Goal: Communication & Community: Participate in discussion

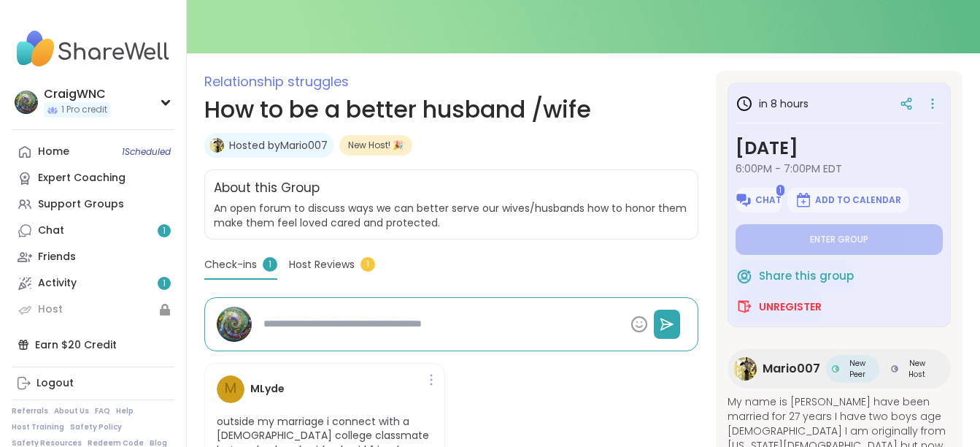
scroll to position [146, 0]
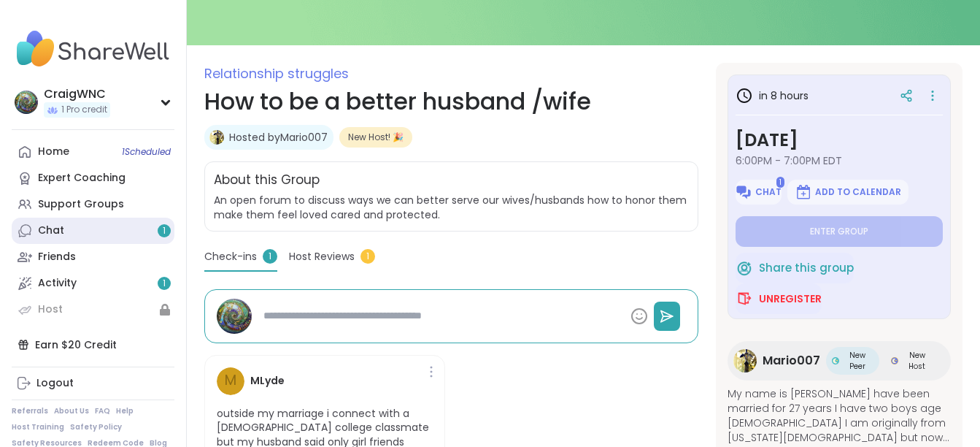
click at [57, 235] on div "Chat 1" at bounding box center [51, 230] width 26 height 15
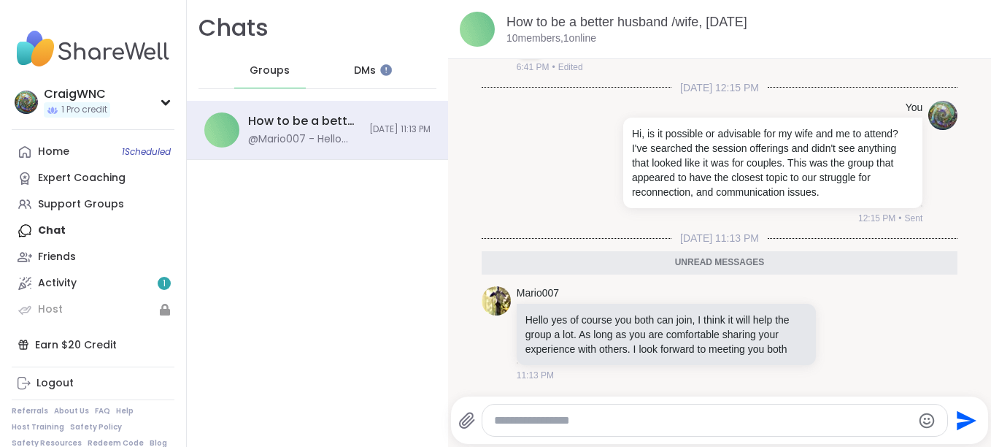
click at [591, 420] on textarea "Type your message" at bounding box center [702, 420] width 417 height 15
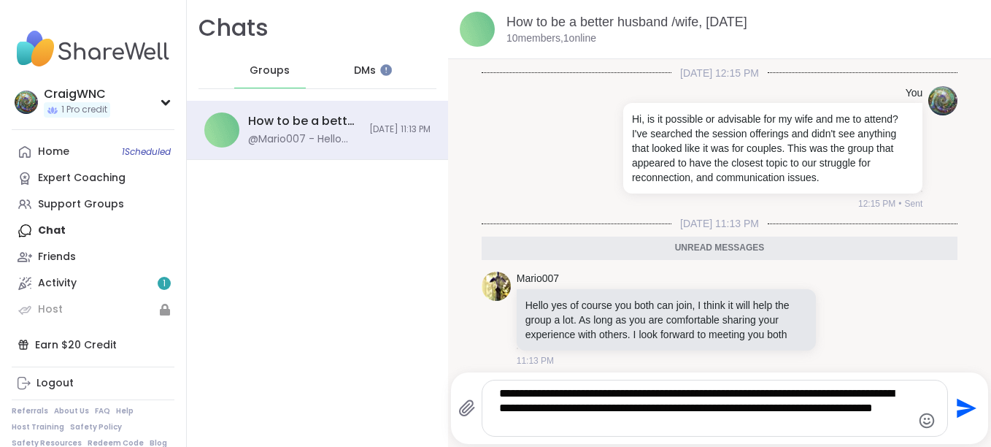
type textarea "**********"
click at [957, 409] on icon "Send" at bounding box center [967, 408] width 20 height 20
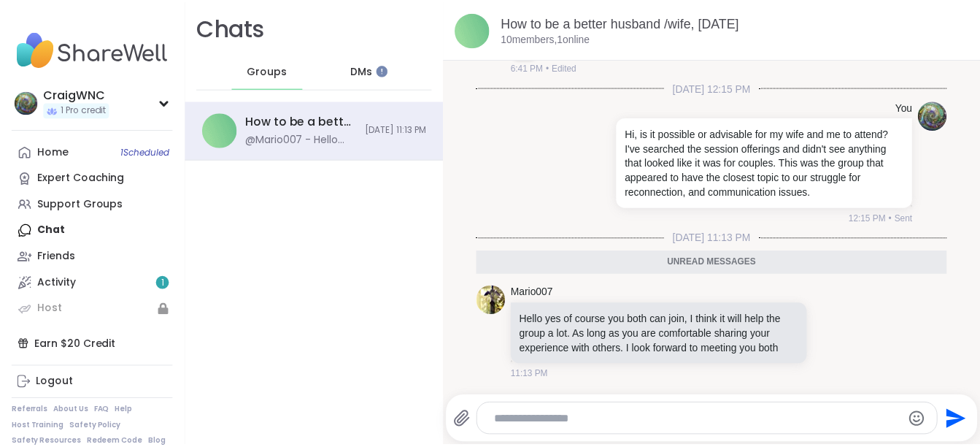
scroll to position [344, 0]
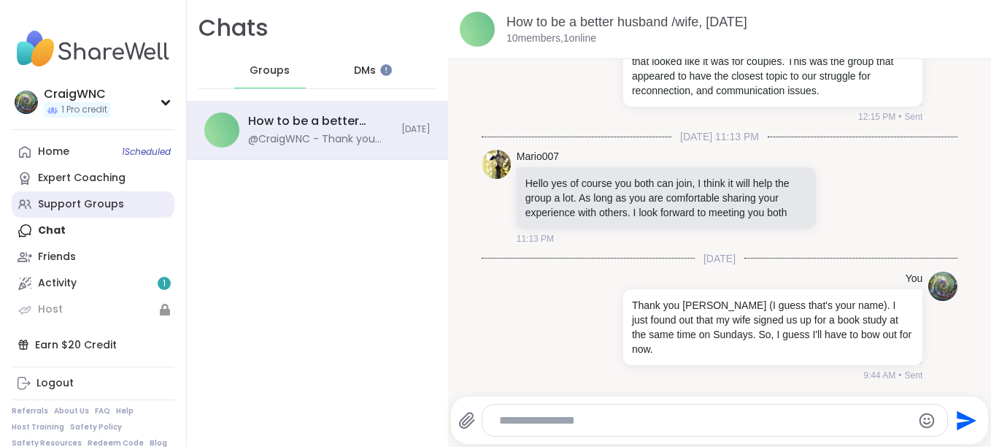
click at [61, 203] on div "Support Groups" at bounding box center [81, 204] width 86 height 15
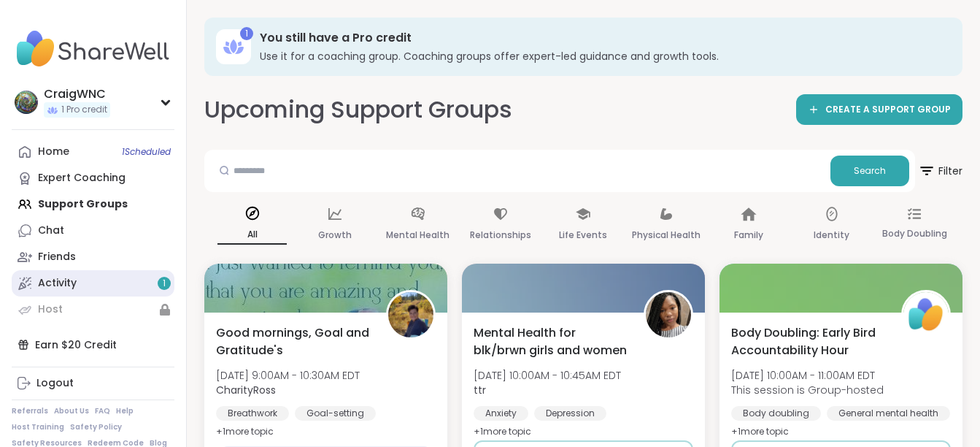
click at [69, 280] on div "Activity 1" at bounding box center [57, 283] width 39 height 15
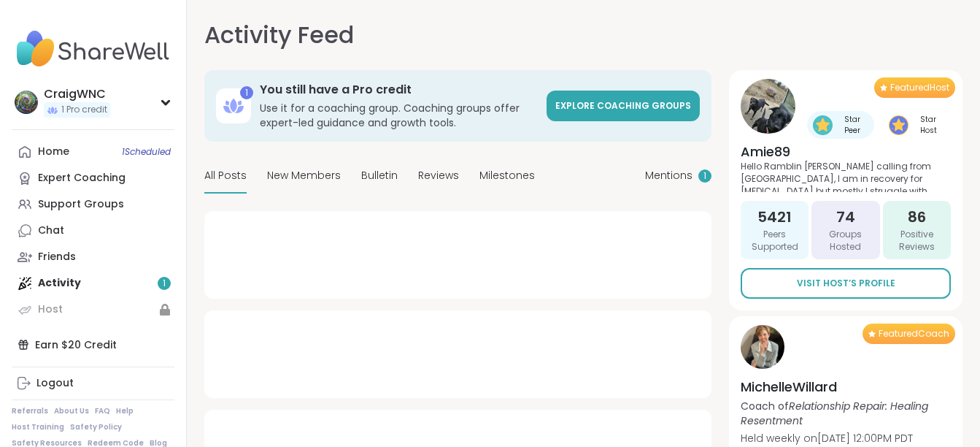
type textarea "*"
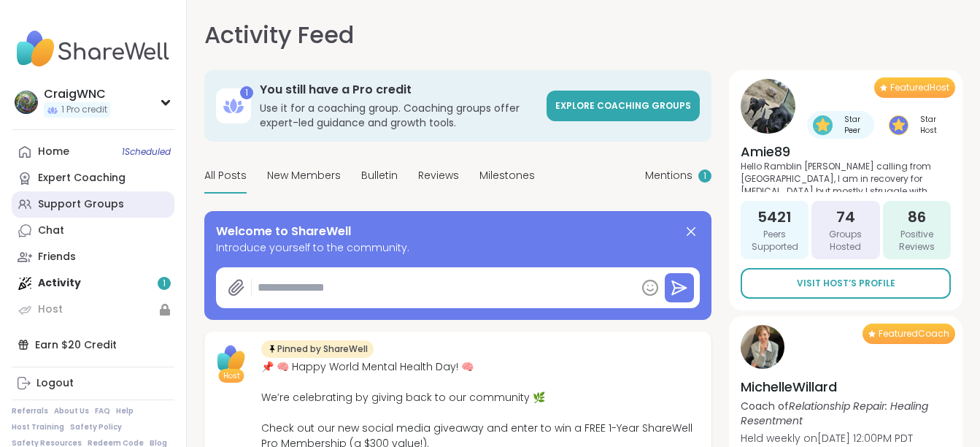
click at [90, 203] on div "Support Groups" at bounding box center [81, 204] width 86 height 15
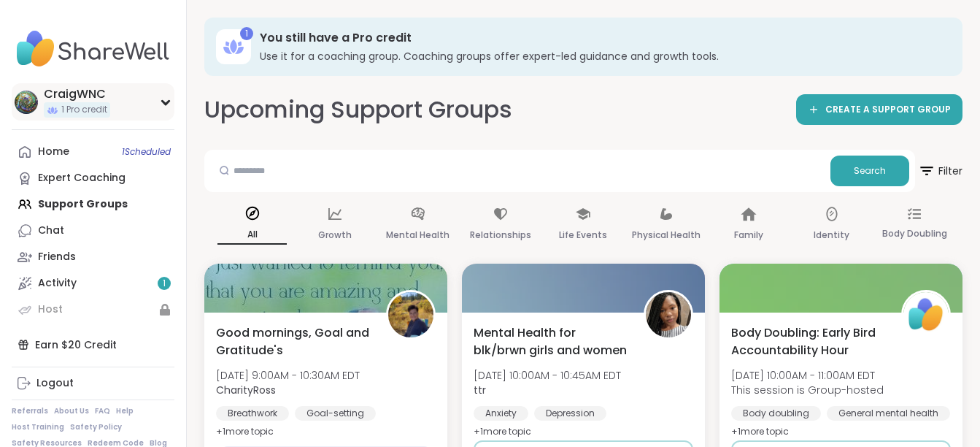
click at [96, 95] on div "CraigWNC" at bounding box center [77, 94] width 66 height 16
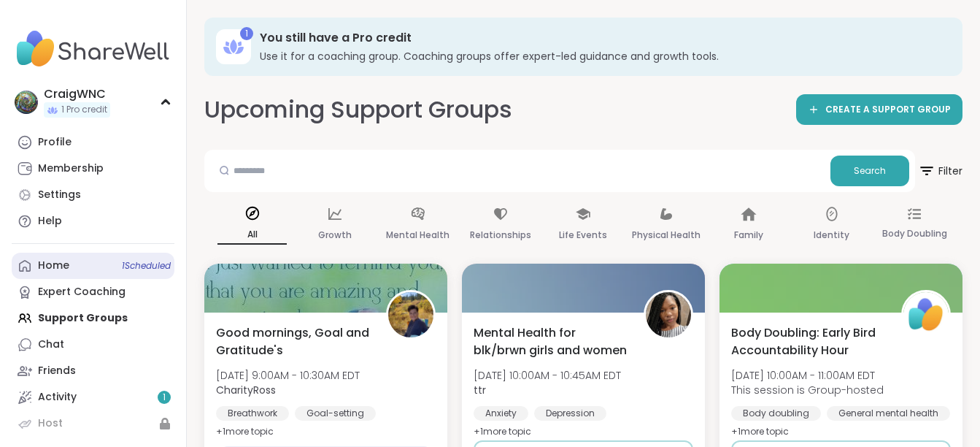
click at [54, 266] on div "Home 1 Scheduled" at bounding box center [53, 265] width 31 height 15
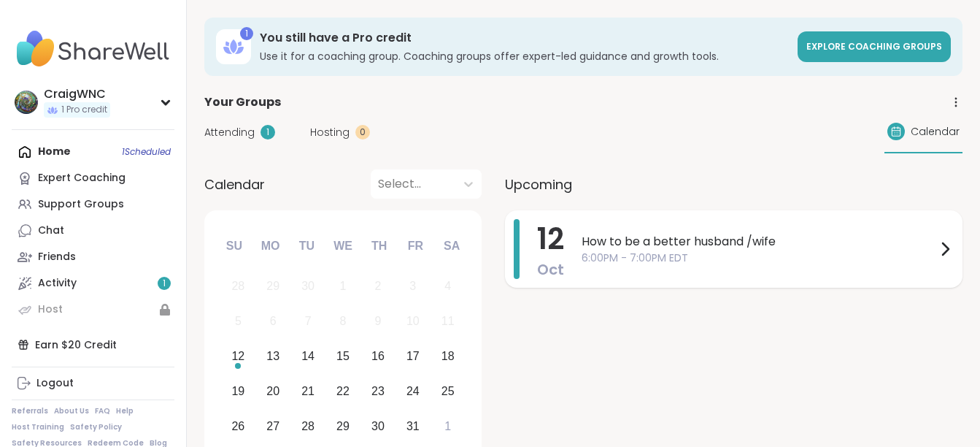
click at [878, 242] on span "How to be a better husband /wife" at bounding box center [759, 242] width 355 height 18
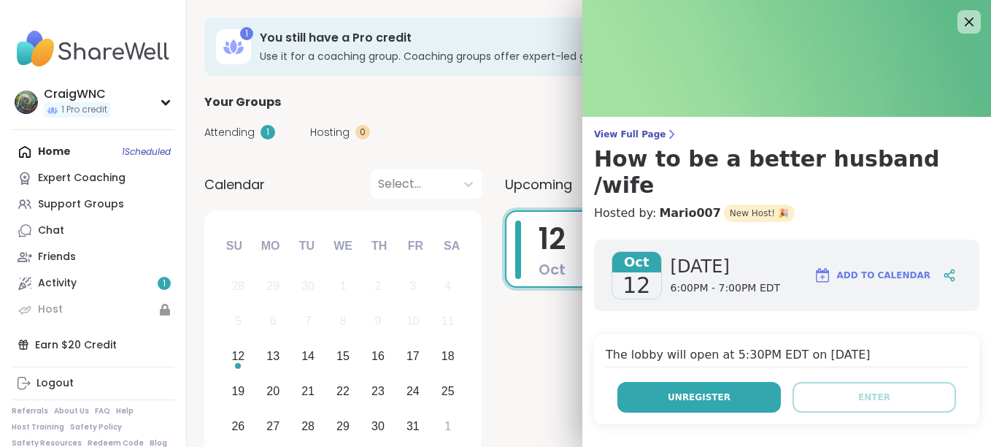
click at [704, 390] on span "Unregister" at bounding box center [699, 396] width 63 height 13
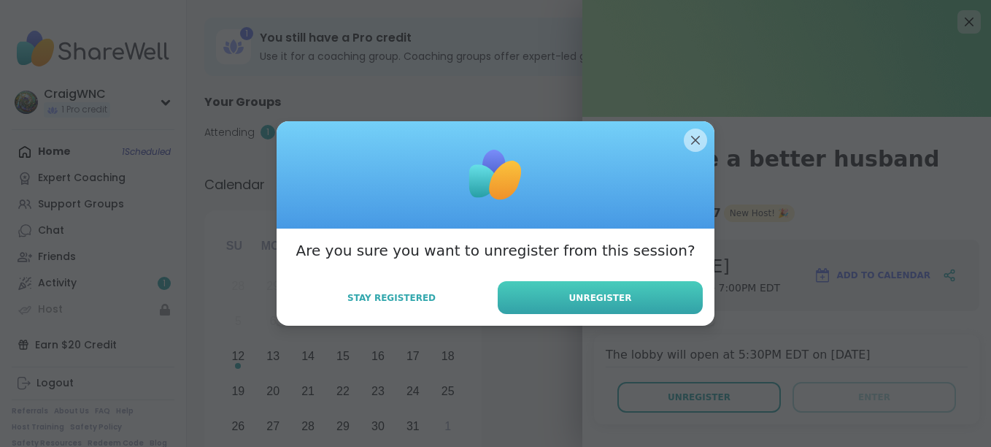
click at [609, 298] on span "Unregister" at bounding box center [600, 297] width 63 height 13
